Goal: Task Accomplishment & Management: Use online tool/utility

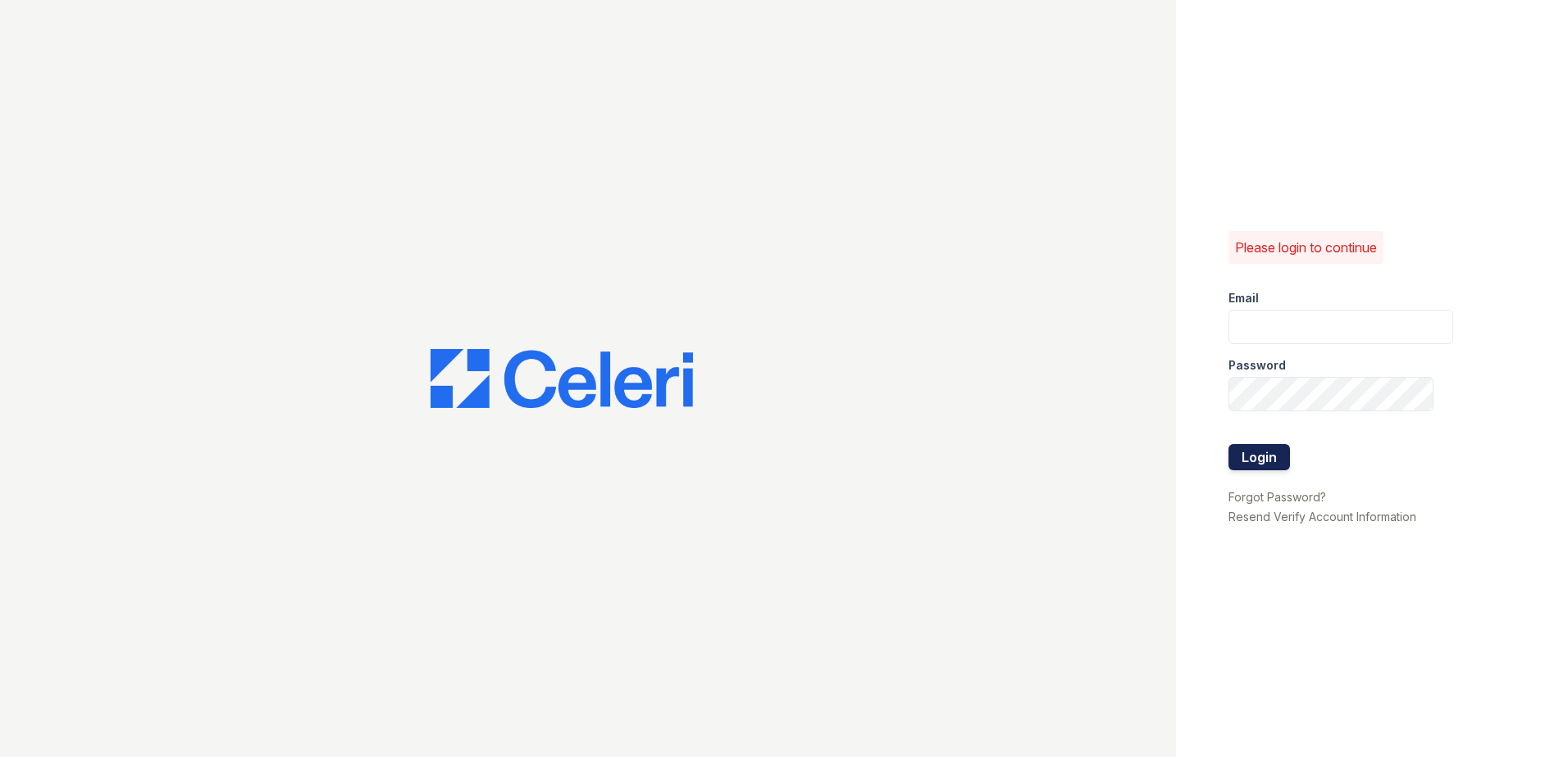
type input "renewnottingham@trinity-pm.com"
click at [1255, 458] on button "Login" at bounding box center [1259, 458] width 61 height 27
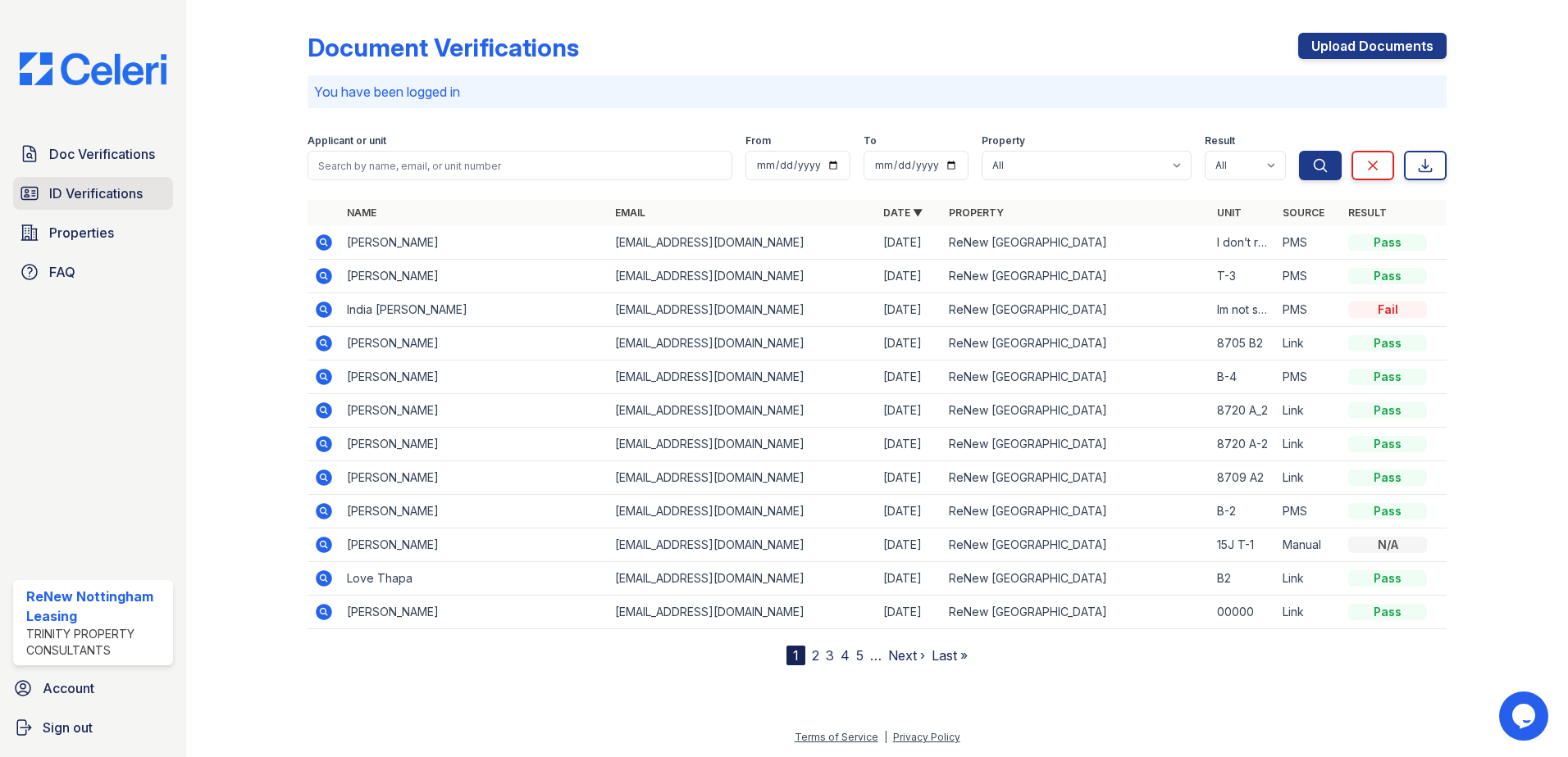
click at [93, 182] on link "ID Verifications" at bounding box center [93, 193] width 160 height 33
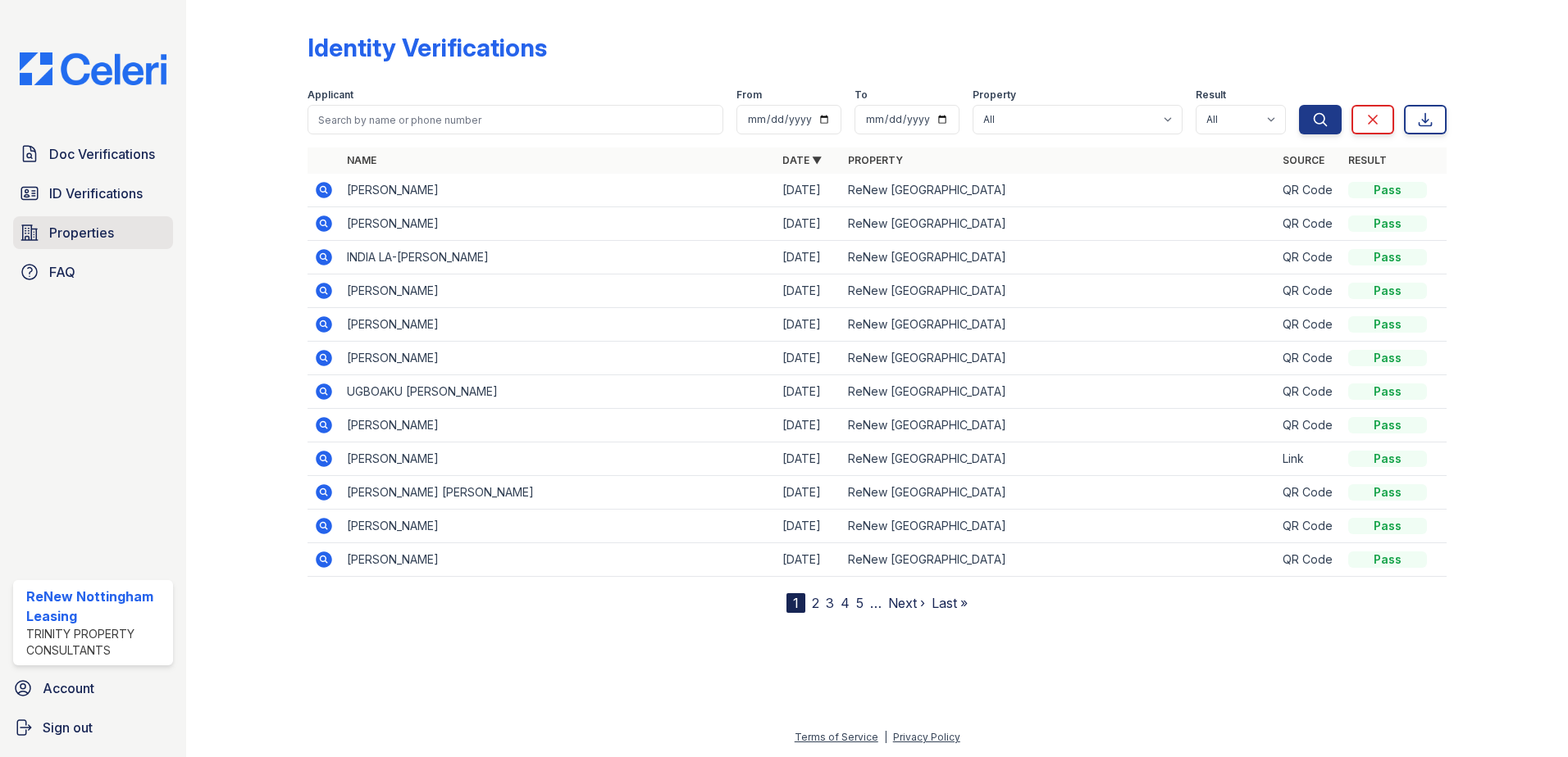
click at [122, 232] on link "Properties" at bounding box center [93, 233] width 160 height 33
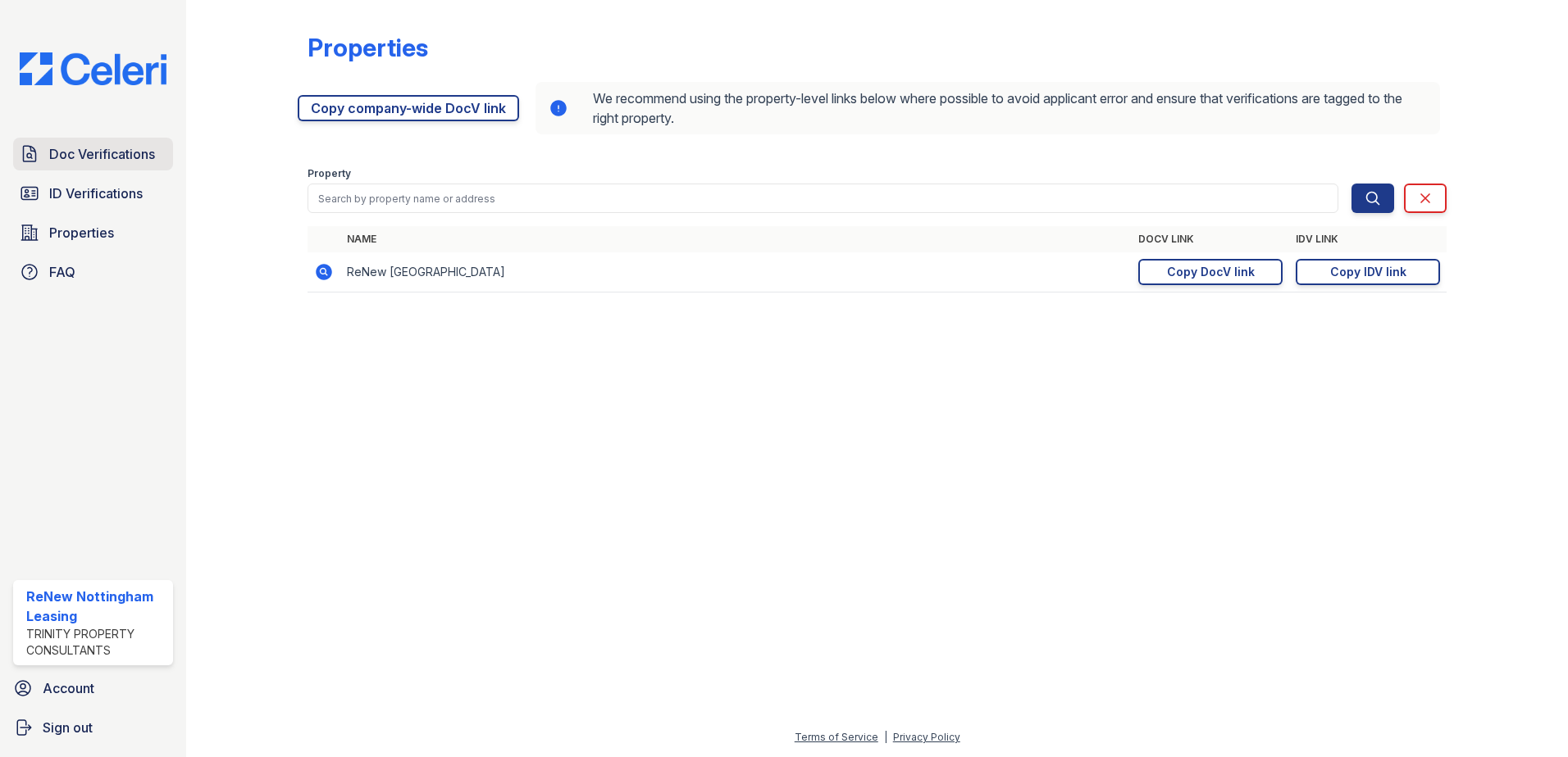
click at [116, 168] on link "Doc Verifications" at bounding box center [93, 154] width 160 height 33
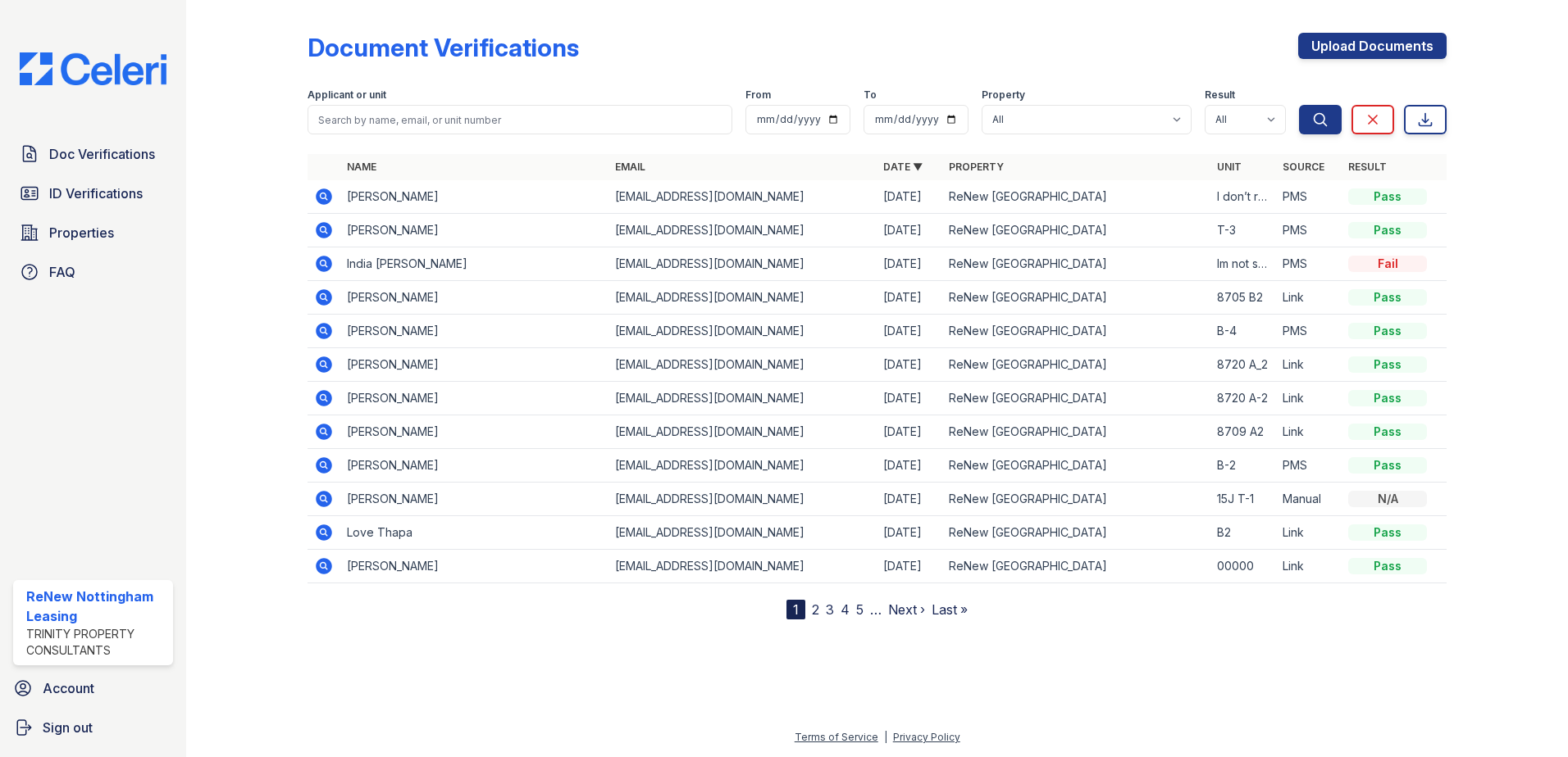
click at [100, 187] on span "ID Verifications" at bounding box center [95, 194] width 93 height 20
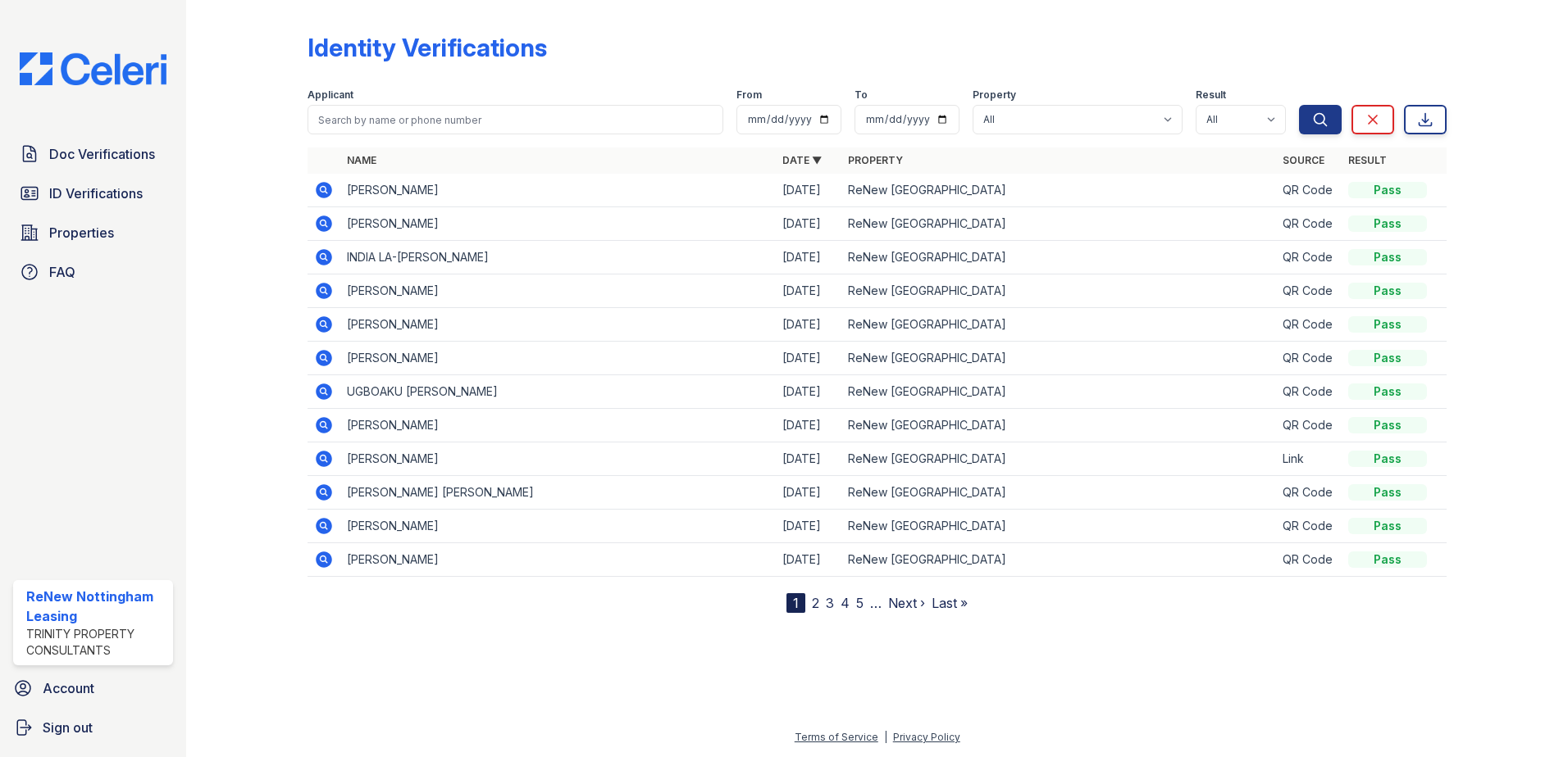
drag, startPoint x: 347, startPoint y: 279, endPoint x: 338, endPoint y: 291, distance: 15.0
click at [342, 285] on td "[PERSON_NAME]" at bounding box center [558, 291] width 436 height 34
click at [325, 294] on icon at bounding box center [324, 291] width 16 height 16
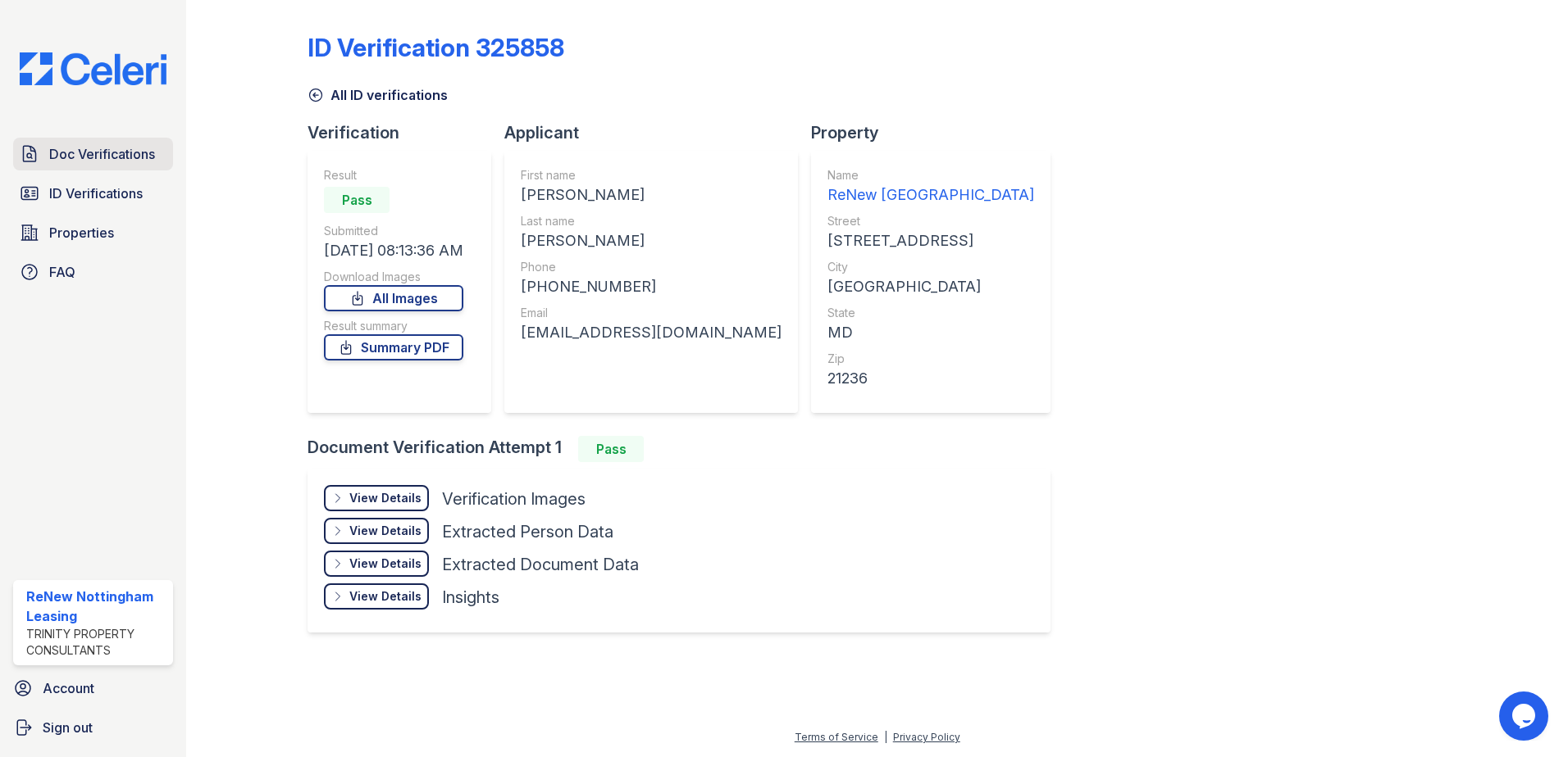
click at [100, 153] on span "Doc Verifications" at bounding box center [101, 154] width 106 height 20
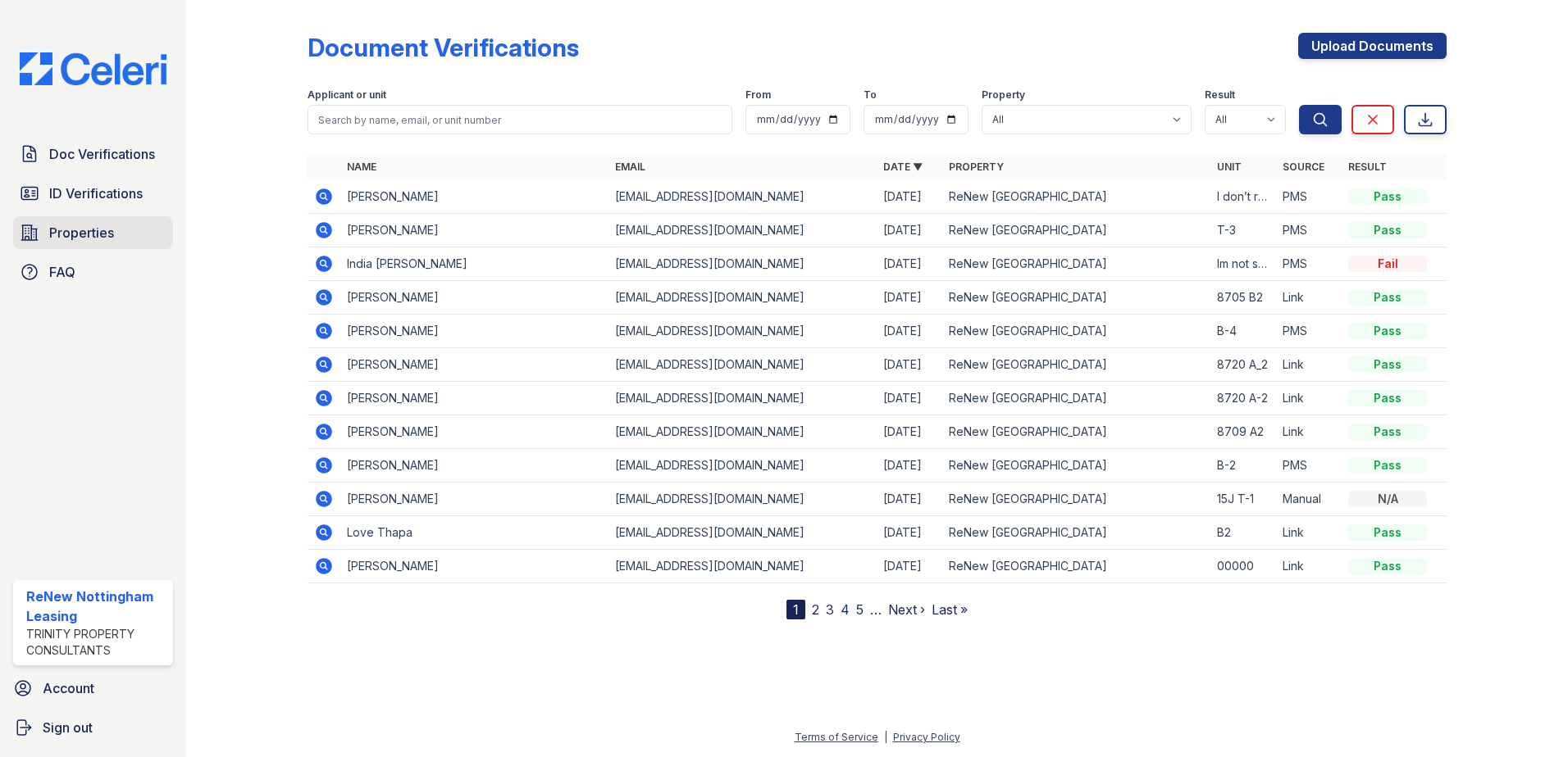
click at [68, 229] on span "Properties" at bounding box center [81, 233] width 65 height 20
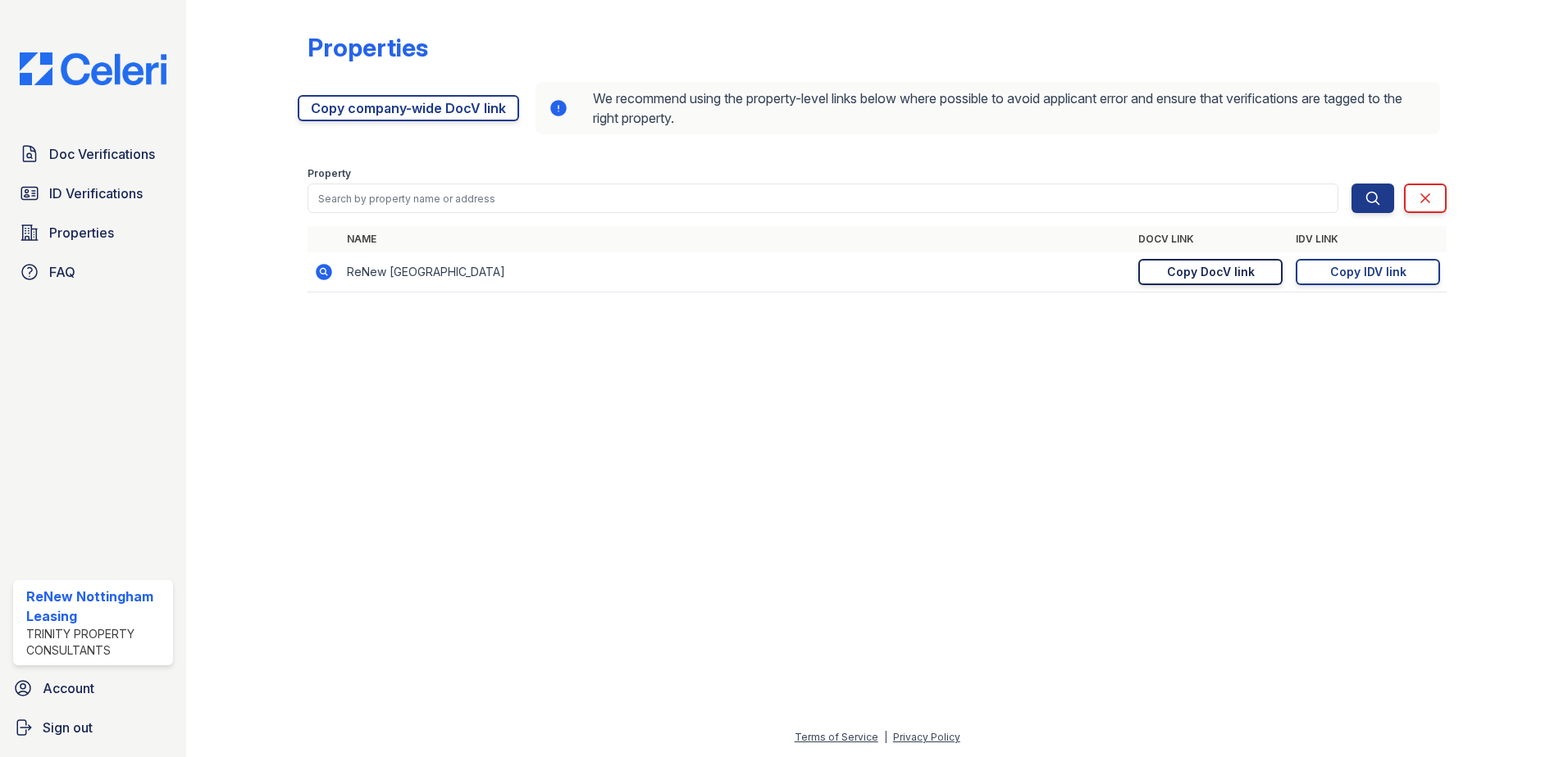
click at [1228, 270] on div "Copy DocV link" at bounding box center [1211, 272] width 88 height 16
